Goal: Information Seeking & Learning: Learn about a topic

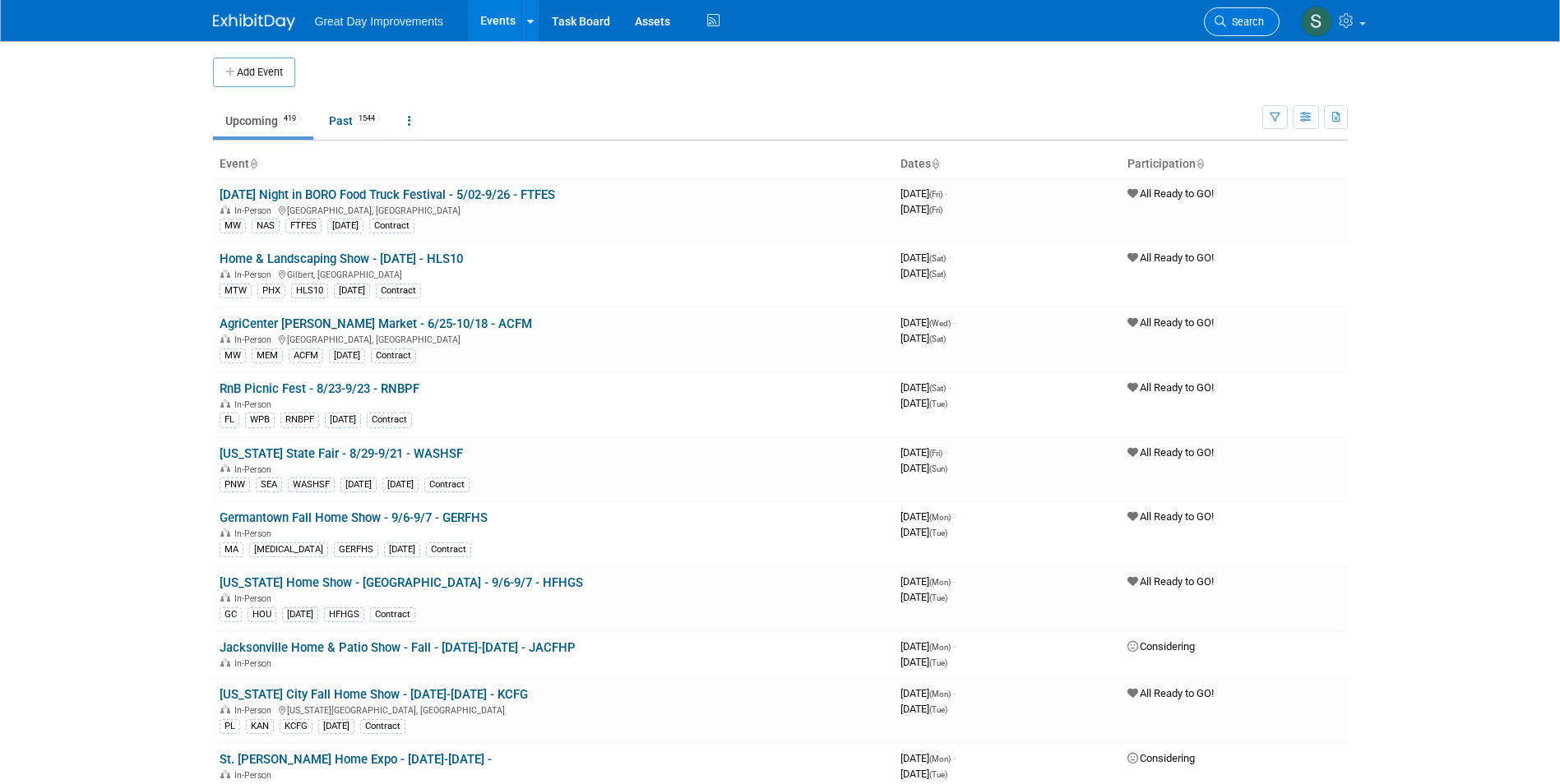
click at [1260, 23] on span "Search" at bounding box center [1244, 21] width 38 height 12
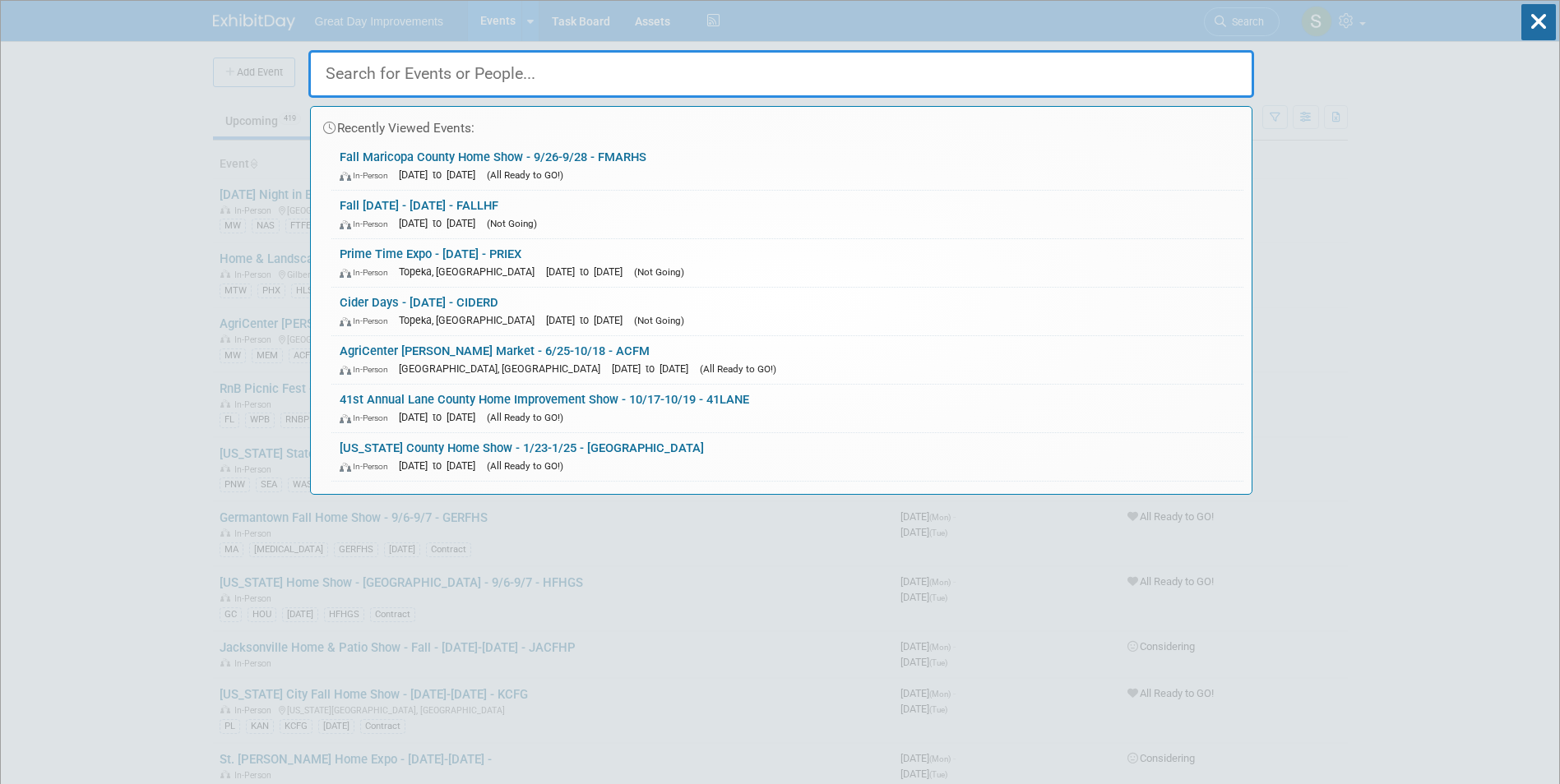
paste input "Agricenter"
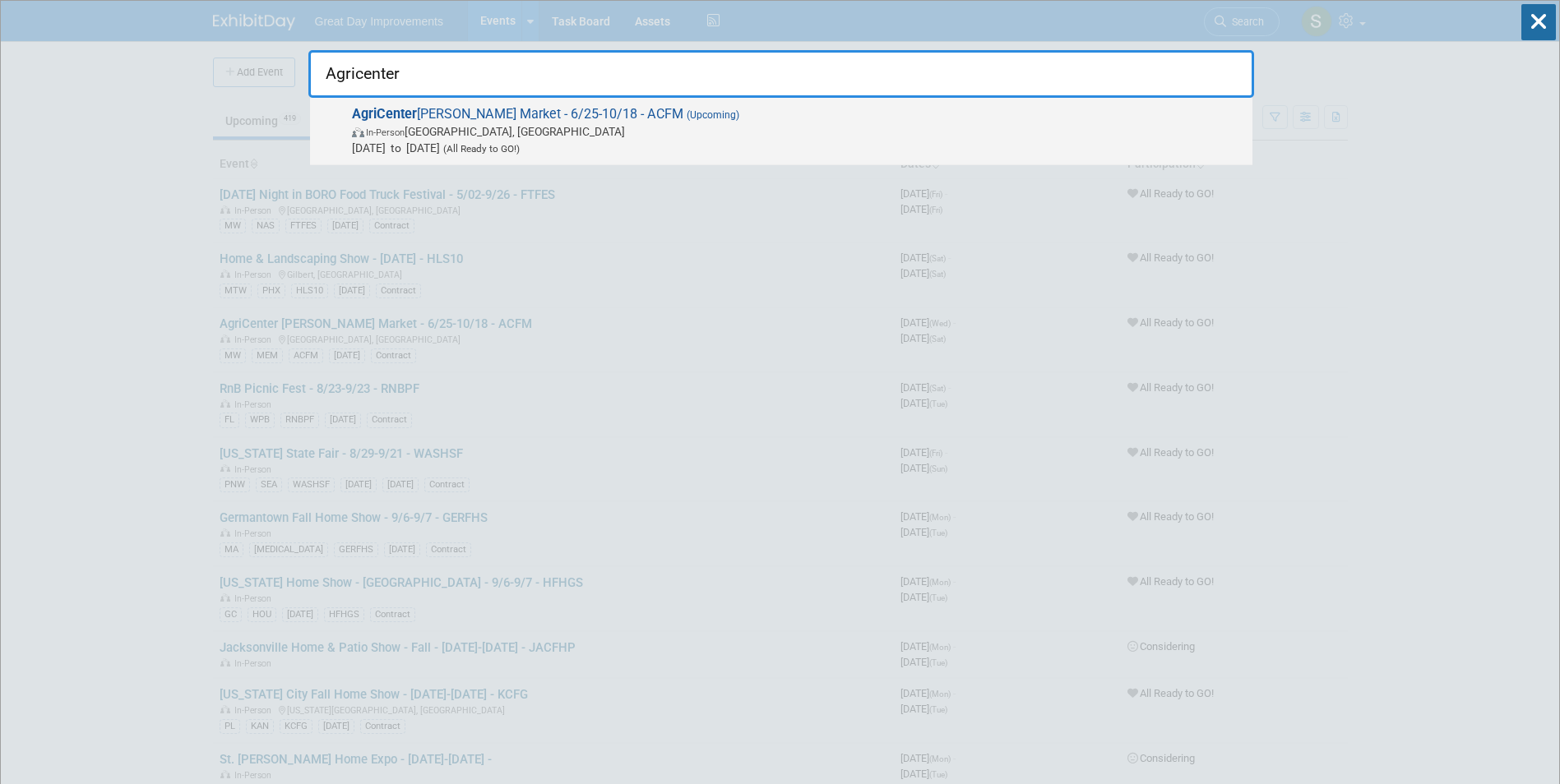
type input "Agricenter"
click at [505, 127] on span "In-Person Memphis, TN" at bounding box center [797, 131] width 892 height 16
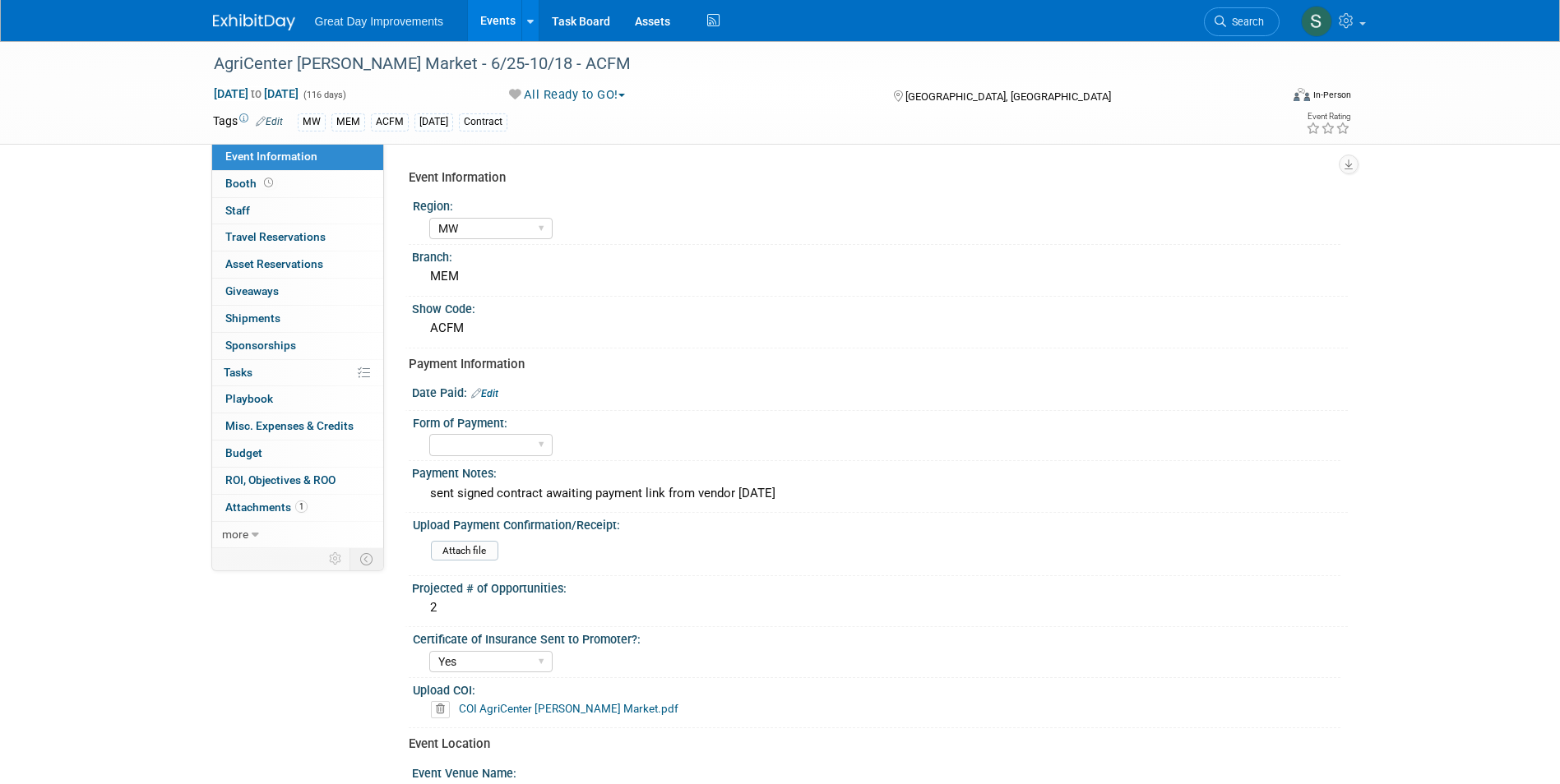
select select "MW"
select select "Yes"
click at [262, 30] on img at bounding box center [254, 21] width 82 height 16
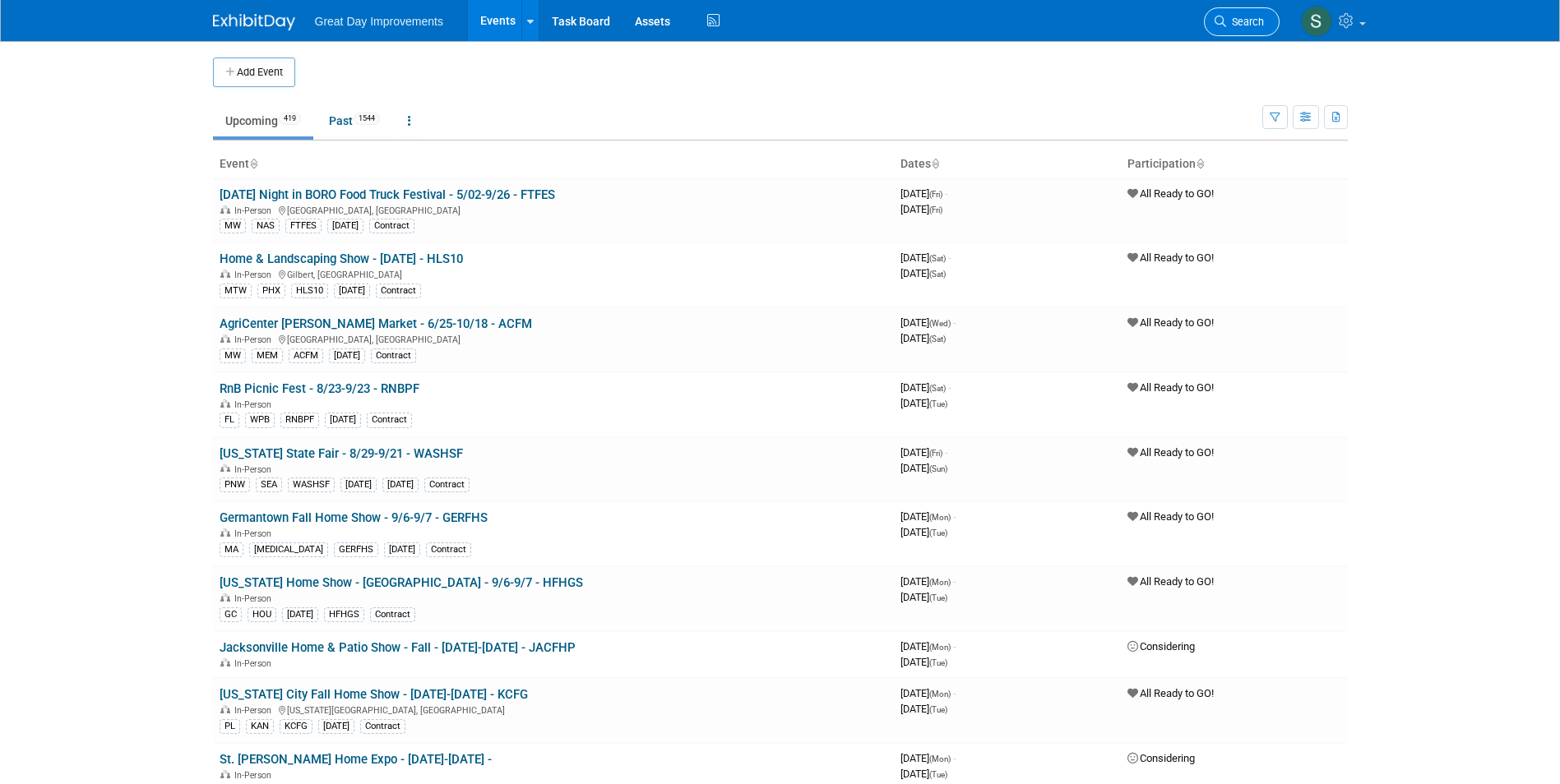
click at [1262, 22] on span "Search" at bounding box center [1244, 21] width 38 height 12
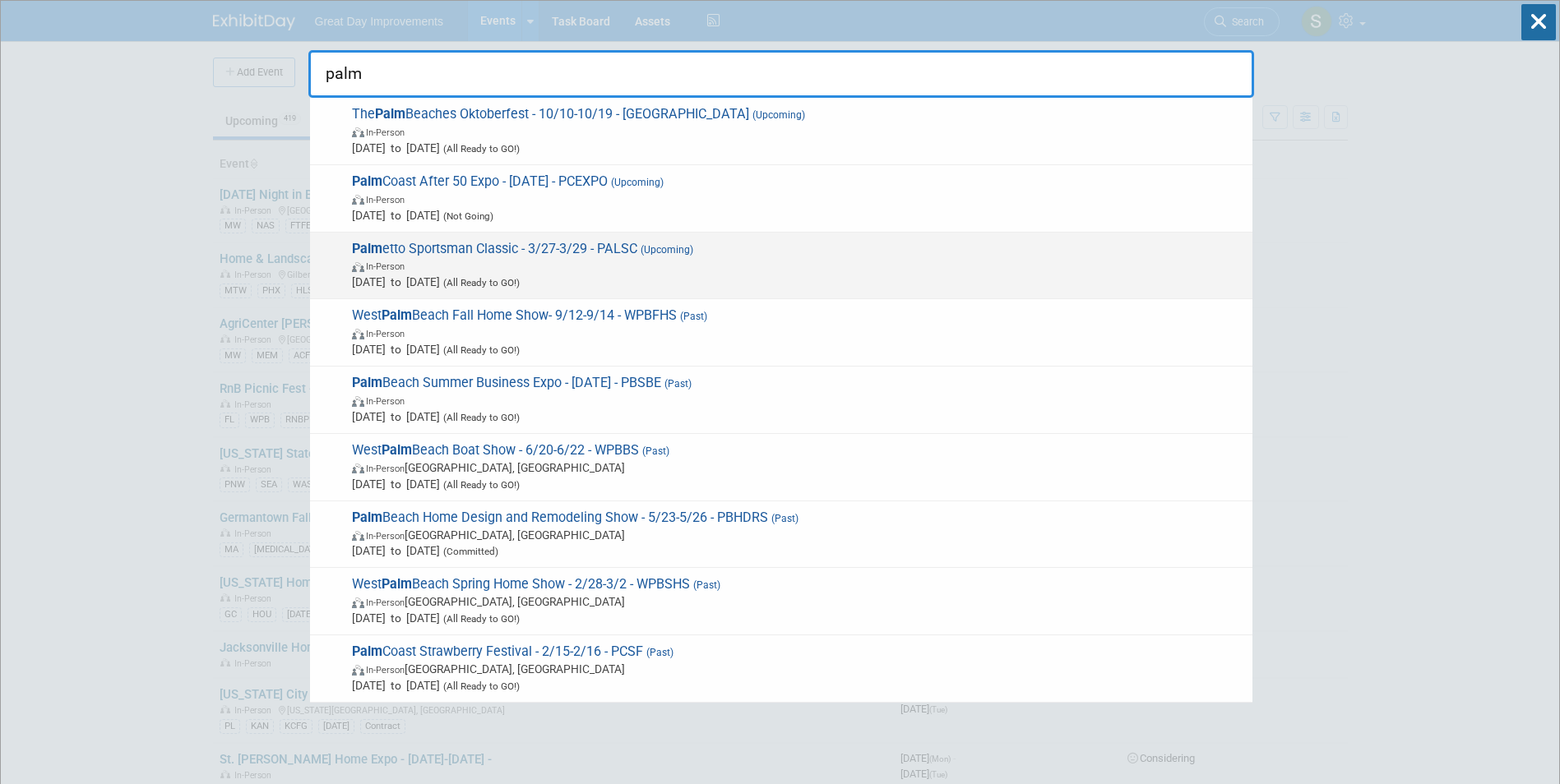
type input "palm"
click at [560, 256] on span "Palm etto Sportsman Classic - 3/27-3/29 - PALSC (Upcoming) In-Person Mar 27, 20…" at bounding box center [795, 266] width 897 height 50
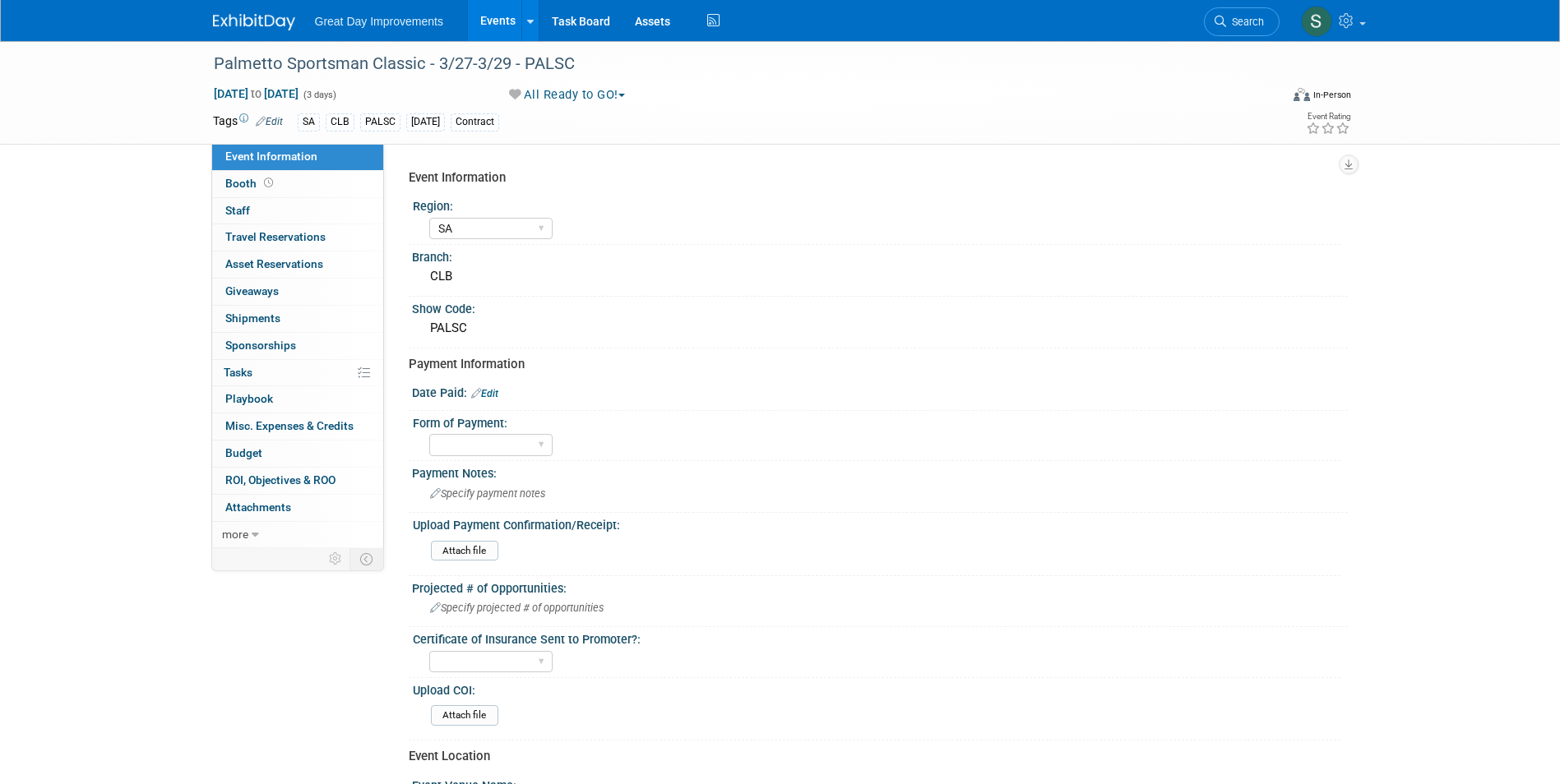
select select "SA"
click at [255, 75] on div "Palmetto Sportsman Classic - 3/27-3/29 - PALSC" at bounding box center [731, 64] width 1047 height 30
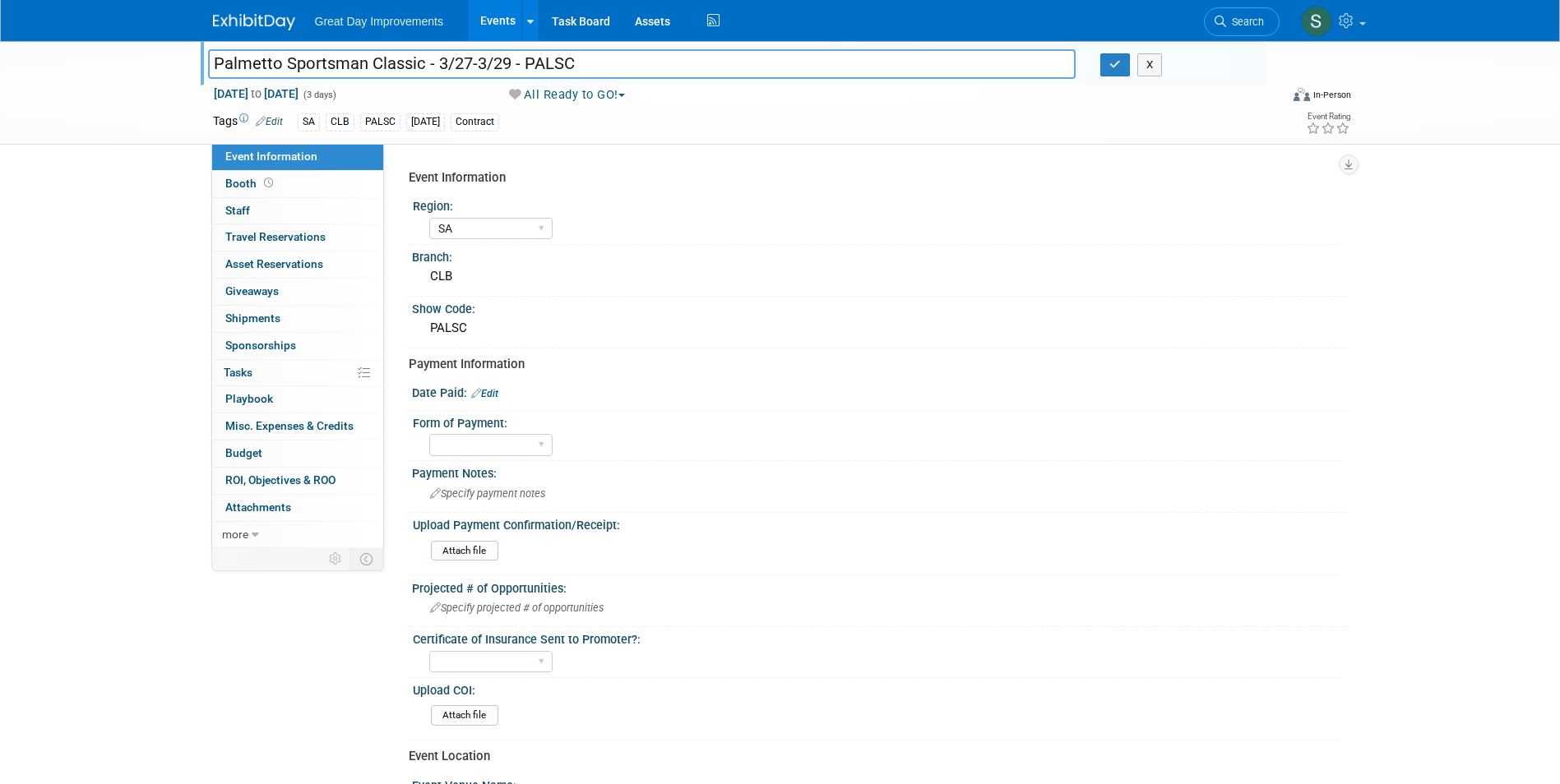
drag, startPoint x: 284, startPoint y: 67, endPoint x: 203, endPoint y: 62, distance: 81.2
click at [203, 62] on div "Palmetto Sportsman Classic - 3/27-3/29 - PALSC" at bounding box center [642, 65] width 893 height 25
click at [1107, 62] on button "button" at bounding box center [1114, 64] width 30 height 23
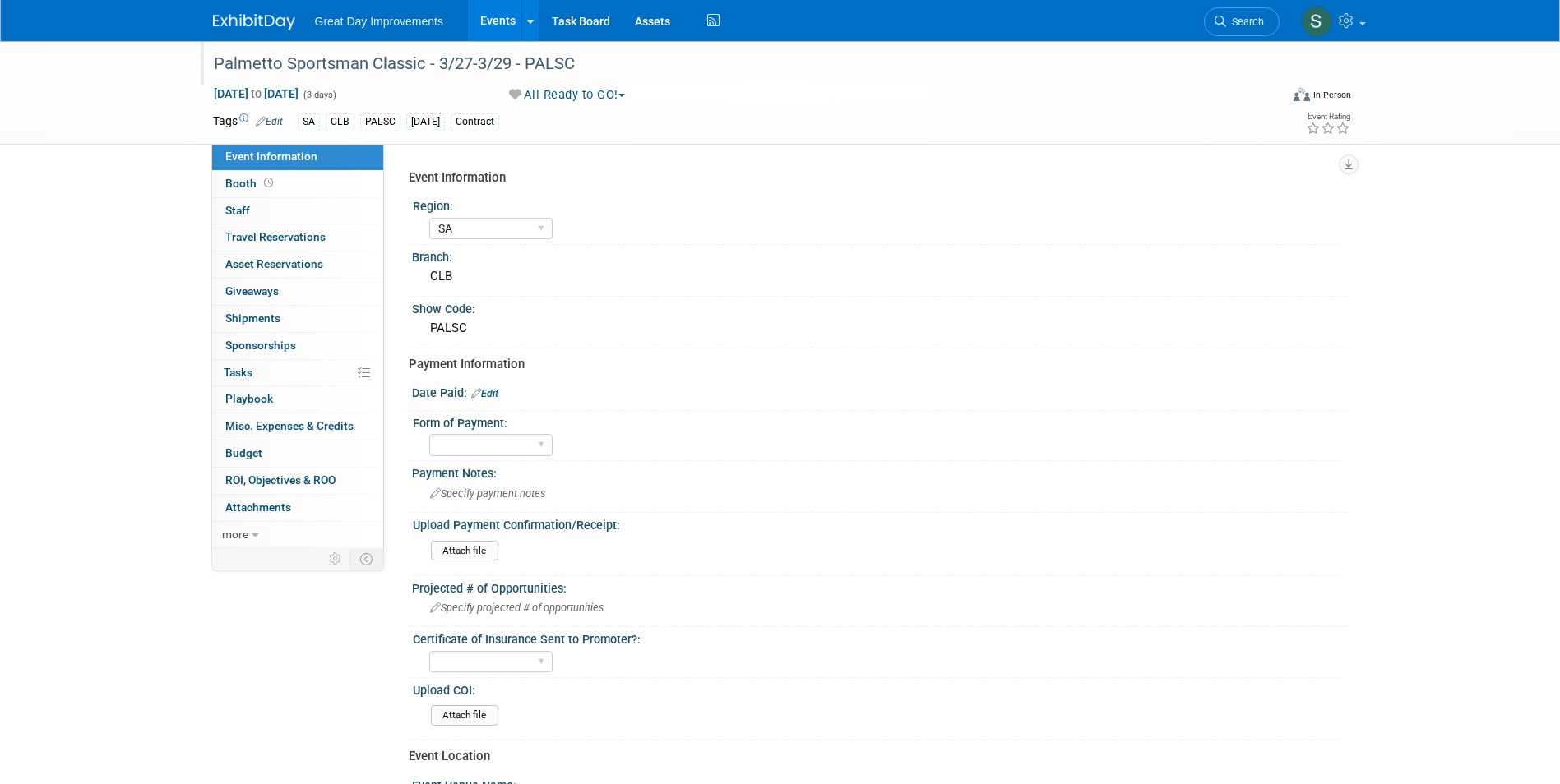
click at [275, 17] on img at bounding box center [254, 21] width 82 height 16
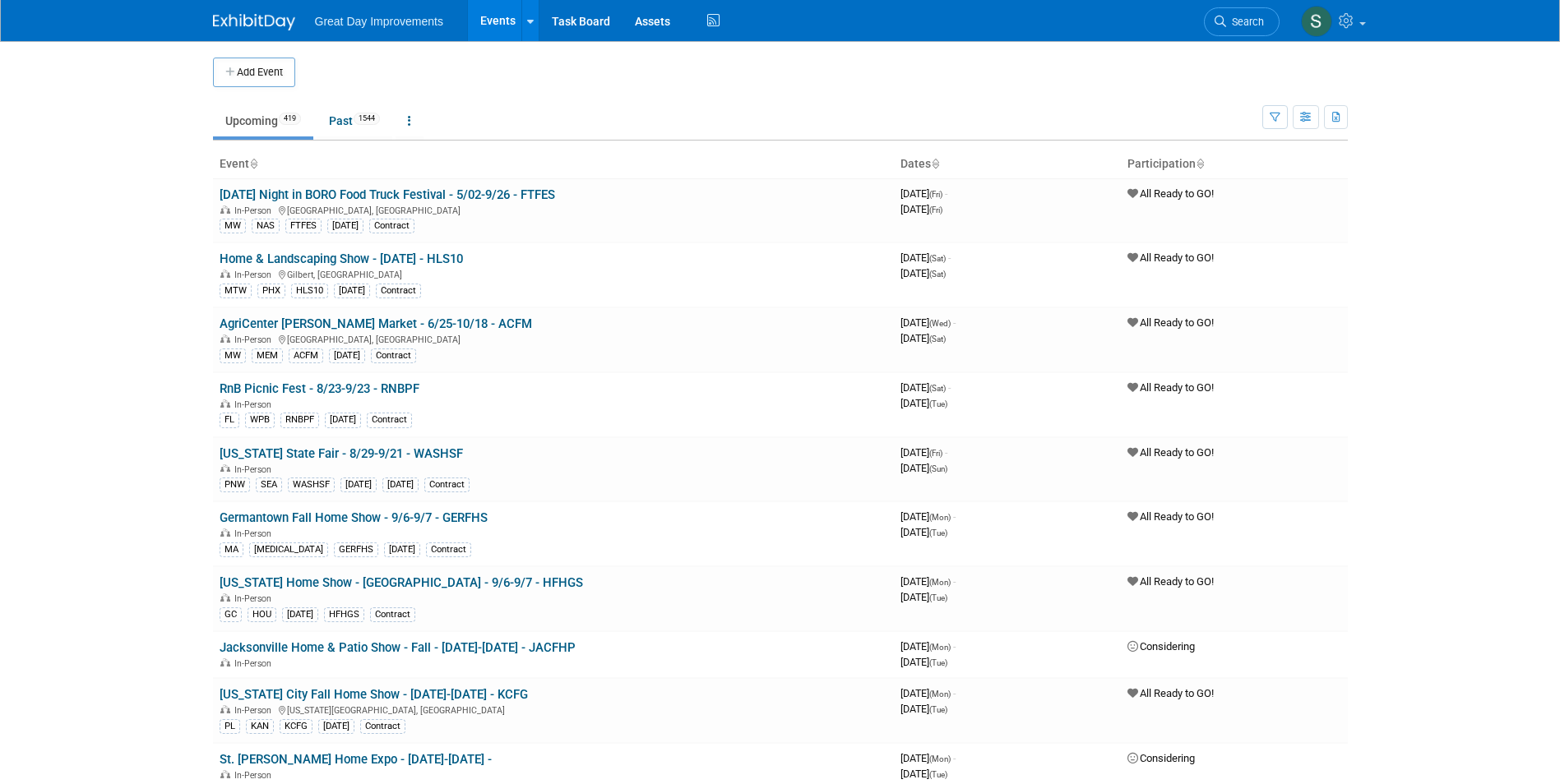
click at [1248, 19] on span "Search" at bounding box center [1244, 21] width 38 height 12
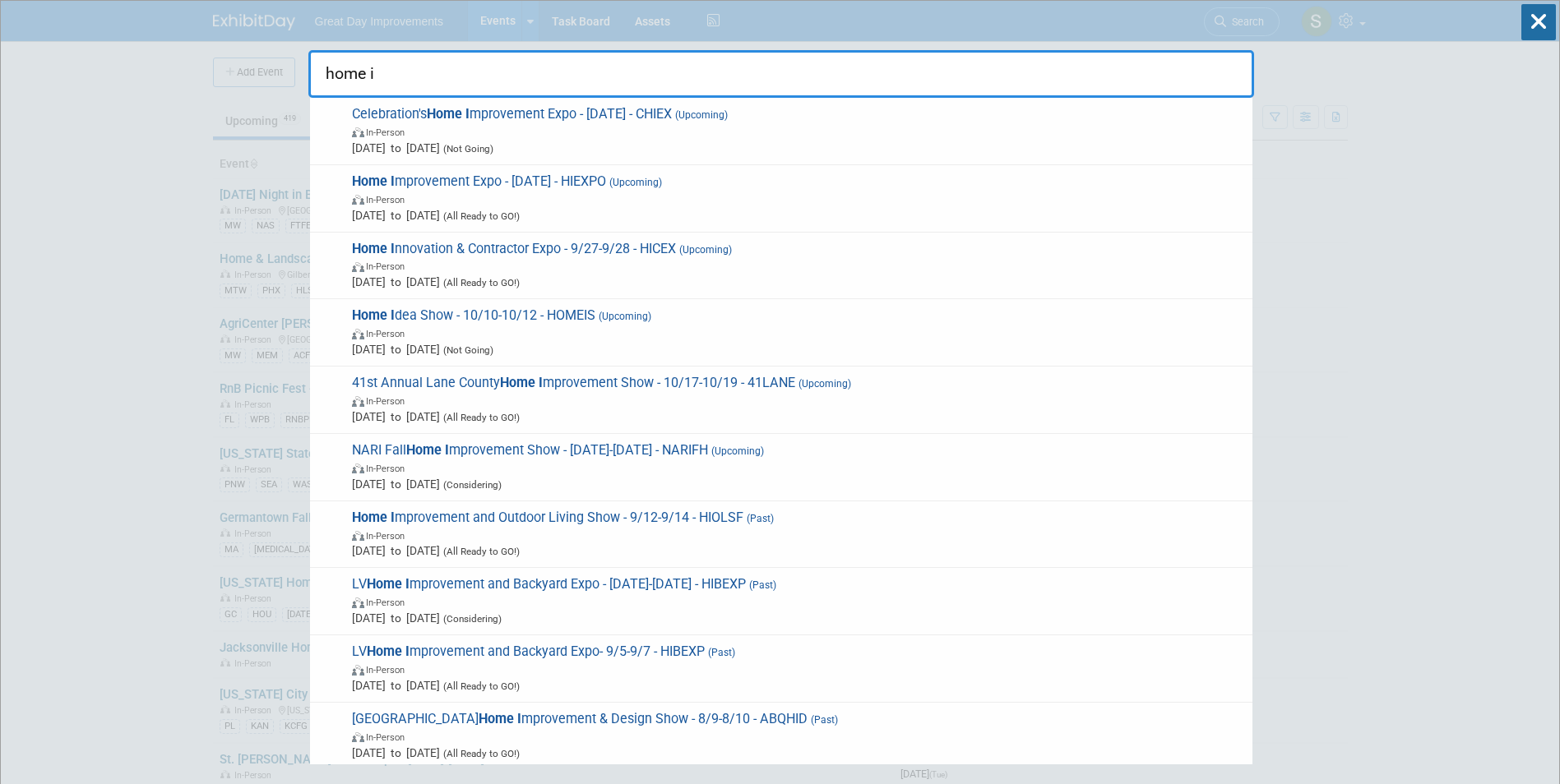
type input "home i"
click at [635, 329] on span "In-Person" at bounding box center [797, 333] width 892 height 16
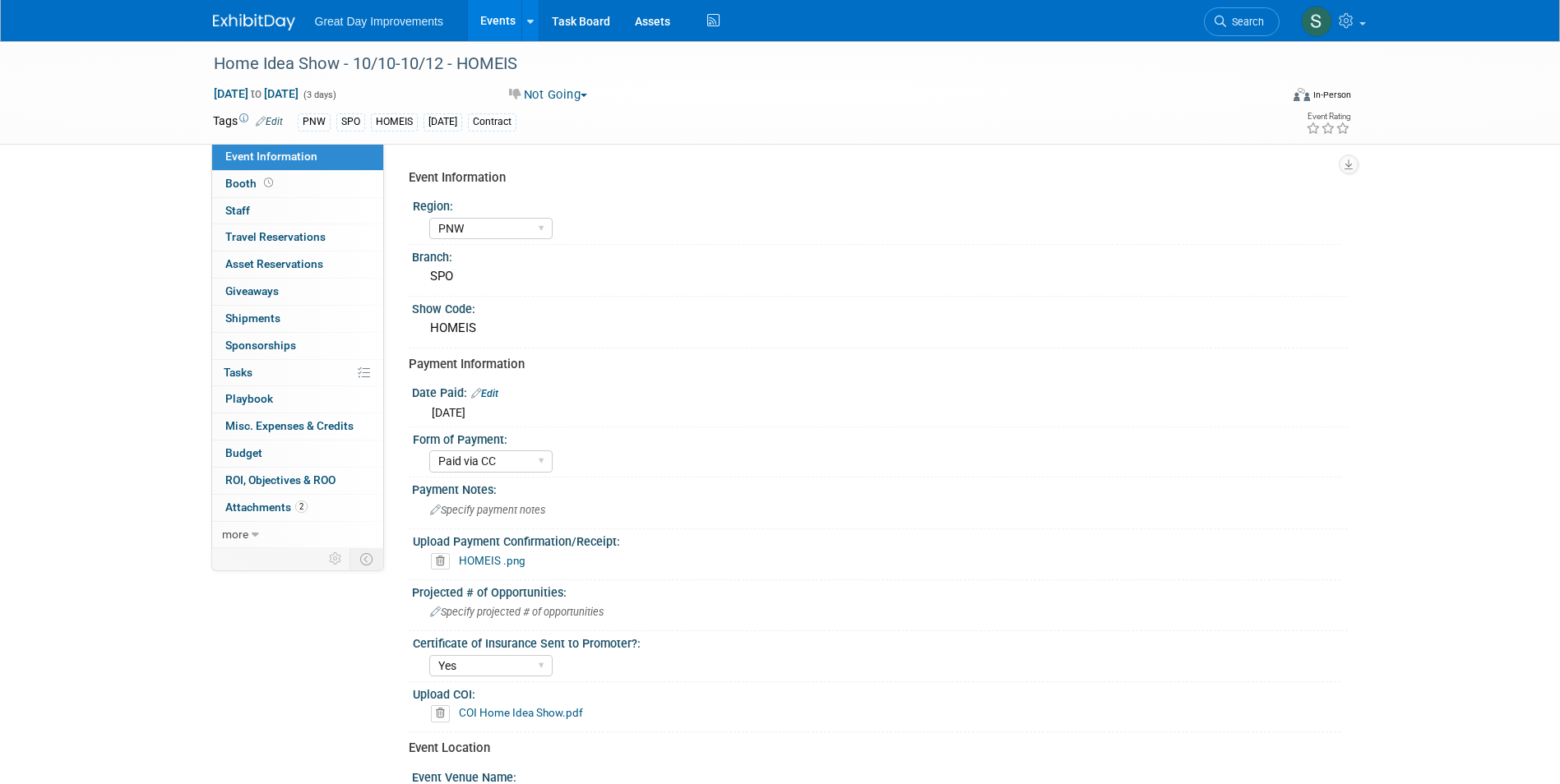
select select "PNW"
select select "Paid via CC"
select select "Yes"
click at [496, 567] on div "HOMEIS .png" at bounding box center [883, 561] width 904 height 16
click at [490, 558] on link "HOMEIS .png" at bounding box center [492, 560] width 67 height 13
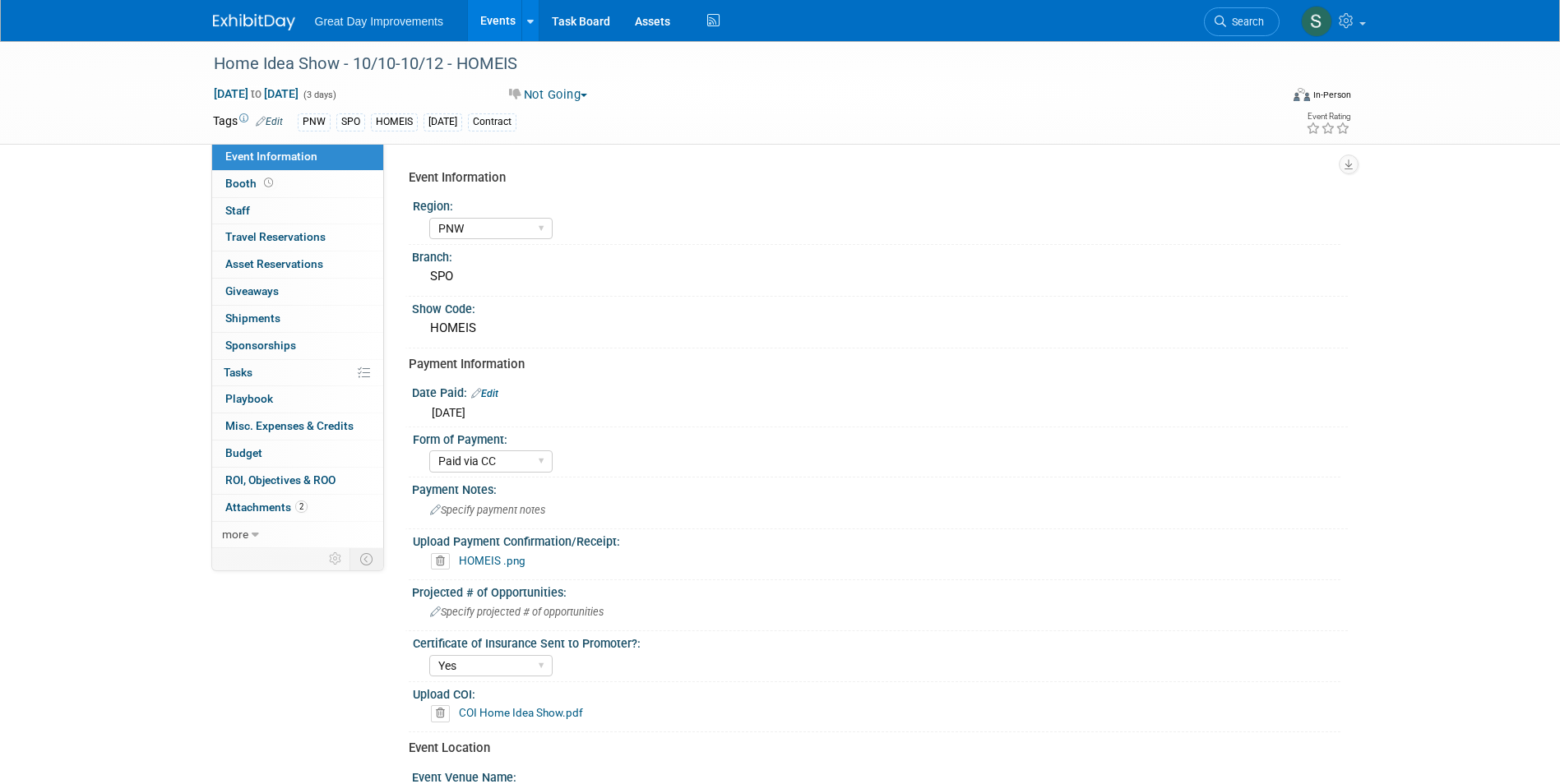
click at [231, 9] on link at bounding box center [263, 14] width 102 height 13
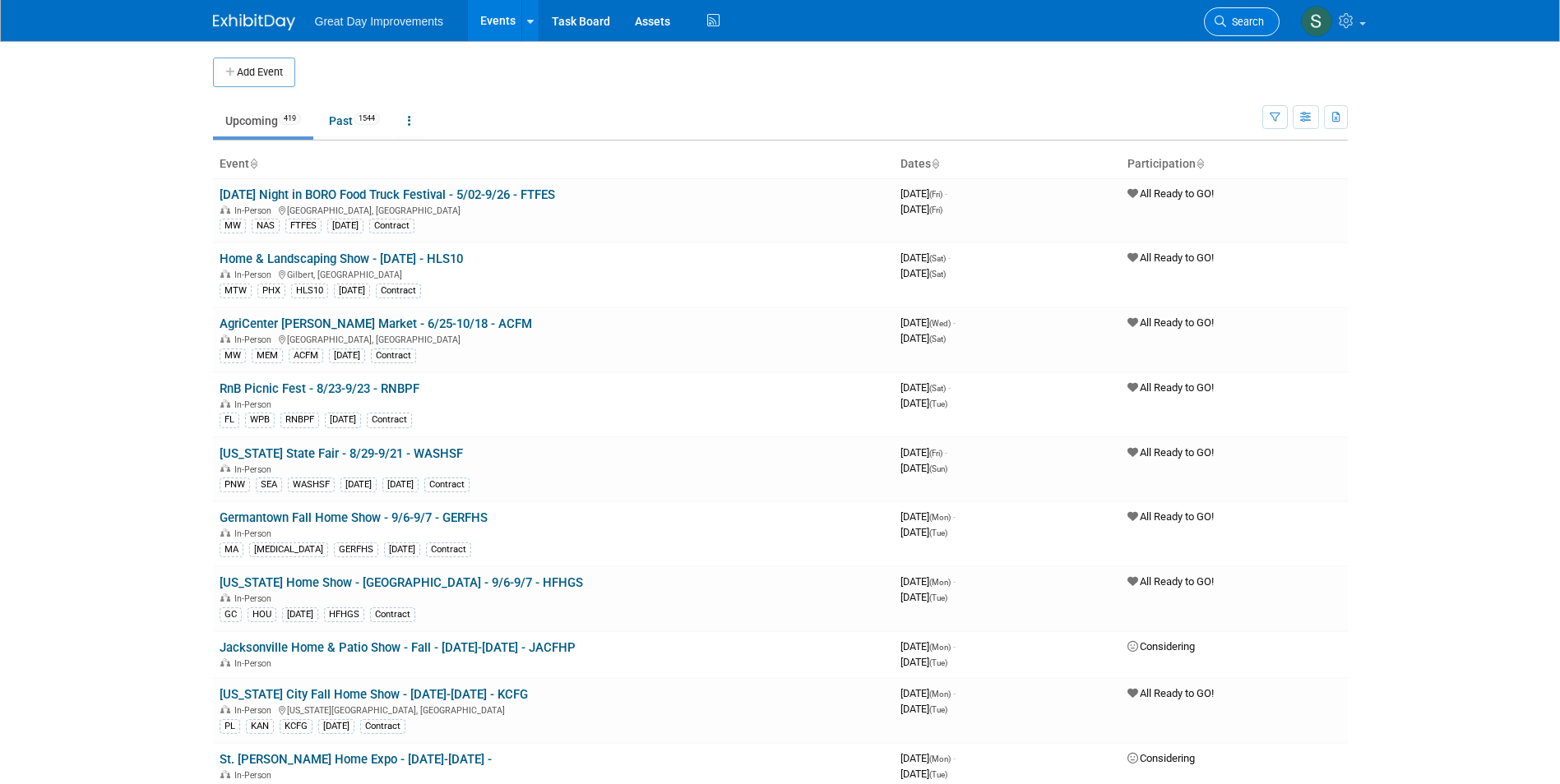
click at [1252, 17] on span "Search" at bounding box center [1244, 21] width 38 height 12
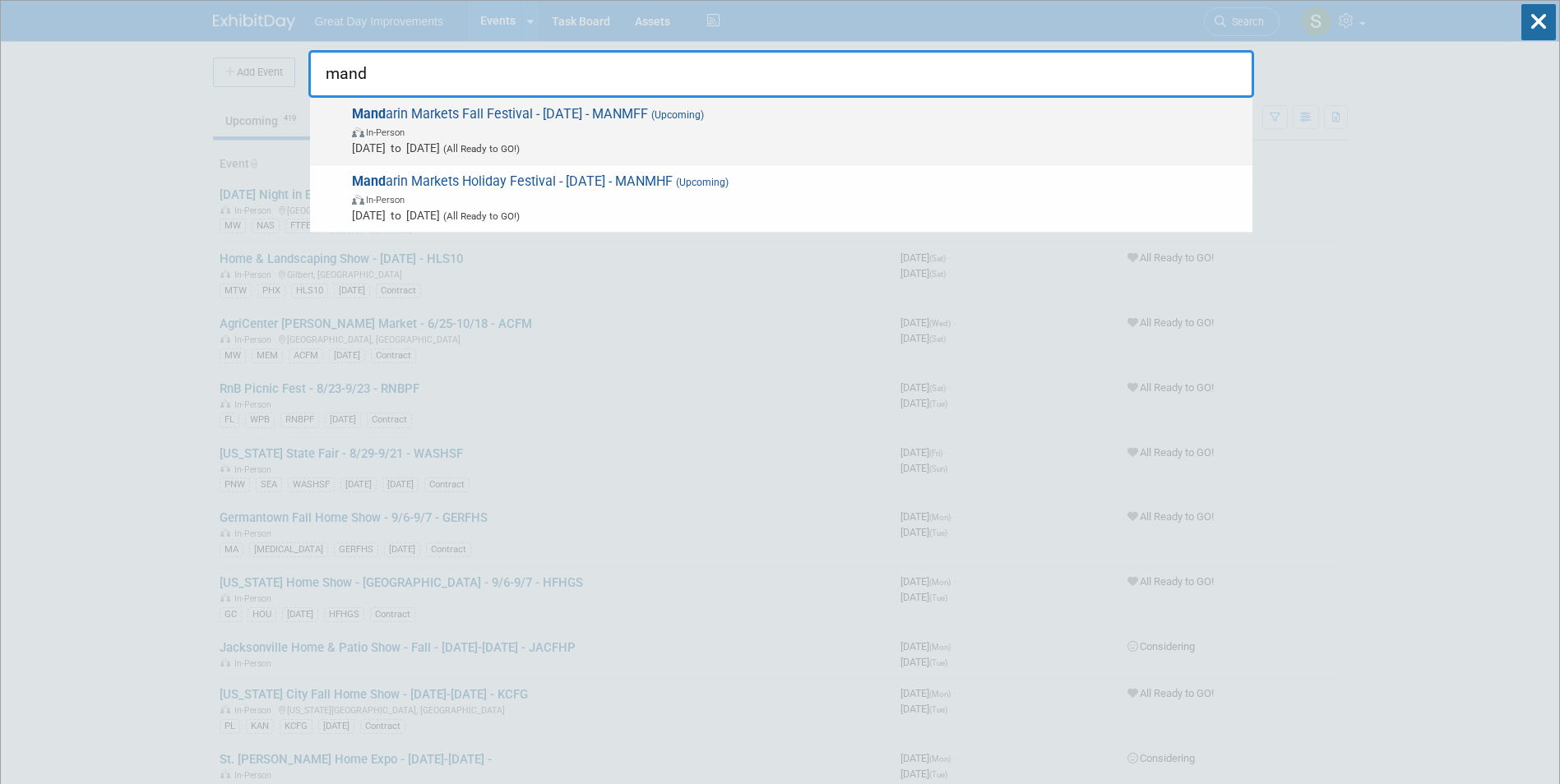
type input "mand"
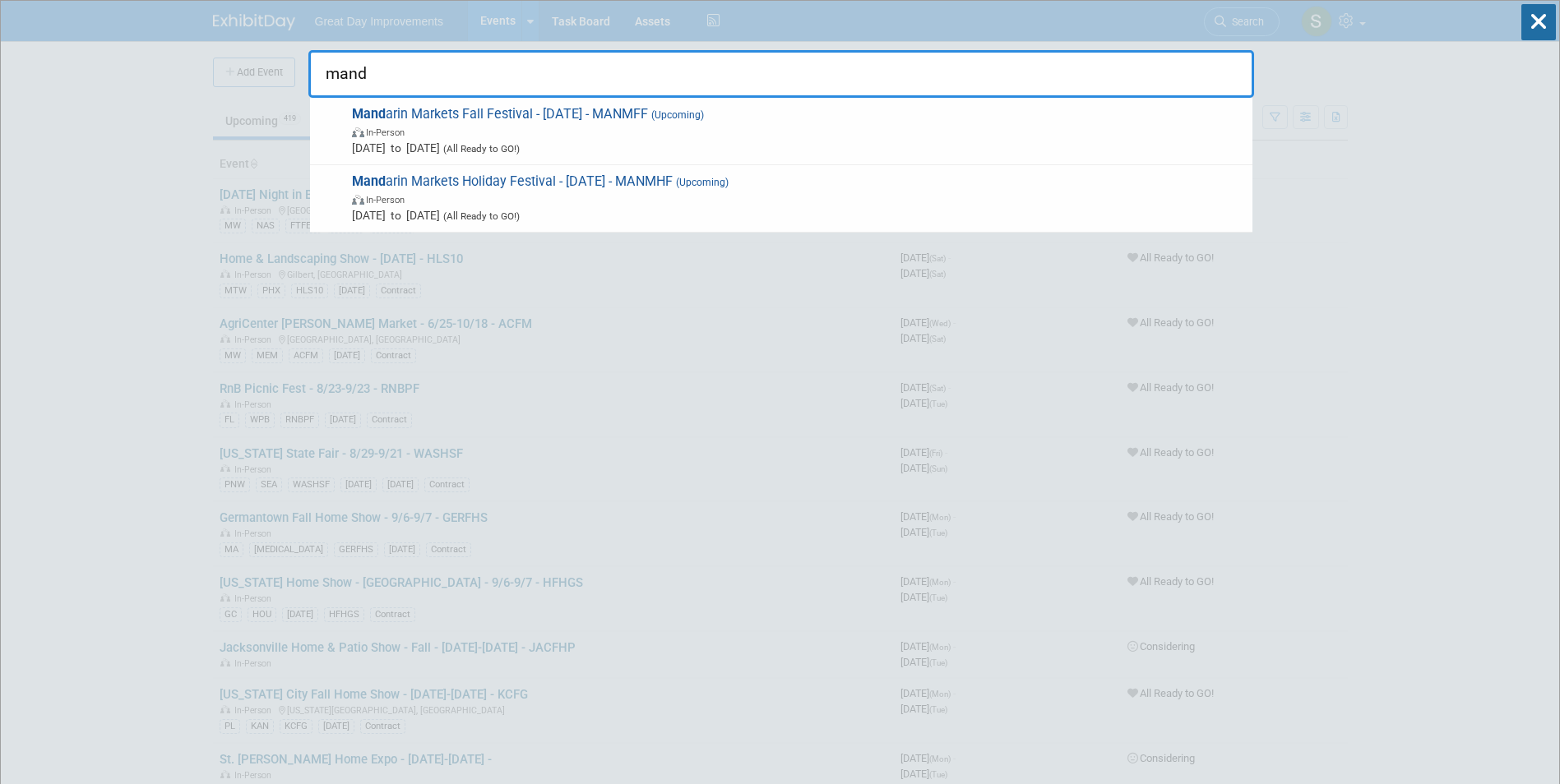
click at [765, 147] on span "Sep 27, 2025 to Sep 27, 2025 (All Ready to GO!)" at bounding box center [797, 147] width 892 height 16
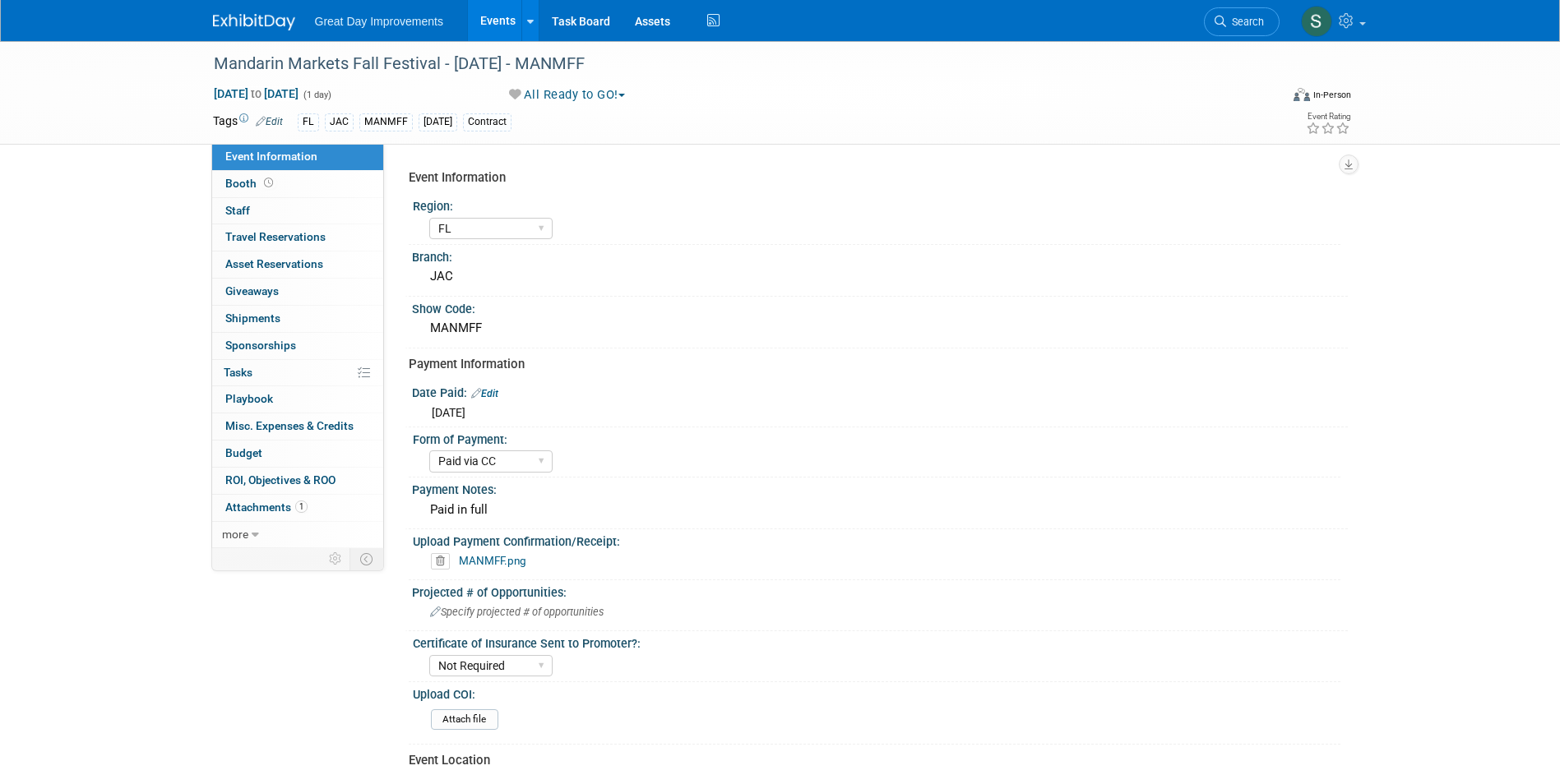
select select "FL"
select select "Paid via CC"
select select "Not Required"
click at [488, 561] on link "MANMFF.png" at bounding box center [492, 560] width 68 height 13
click at [264, 15] on img at bounding box center [254, 21] width 82 height 16
